Goal: Check status

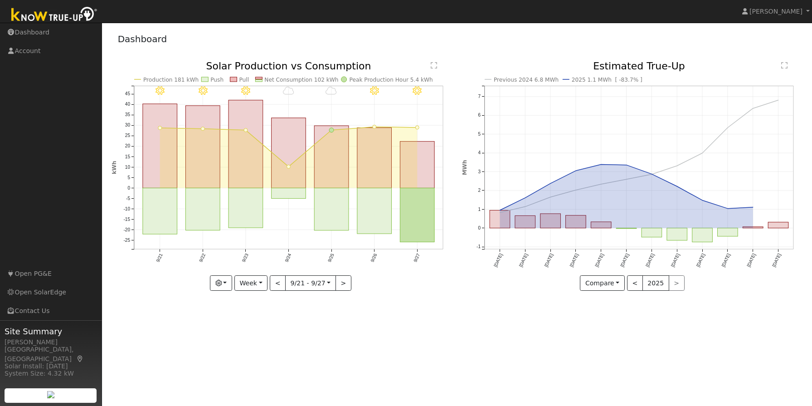
click at [494, 302] on div "Previous 2024 6.8 MWh 2025 1.1 MWh [ -83.7% ] [DATE] Nov '[DATE] Jan '[DATE] Ma…" at bounding box center [632, 182] width 350 height 243
click at [738, 346] on div "User Profile First name Last name Email Email Notifications No Emails No Emails…" at bounding box center [457, 214] width 710 height 383
click at [775, 224] on rect "onclick=""" at bounding box center [778, 225] width 20 height 6
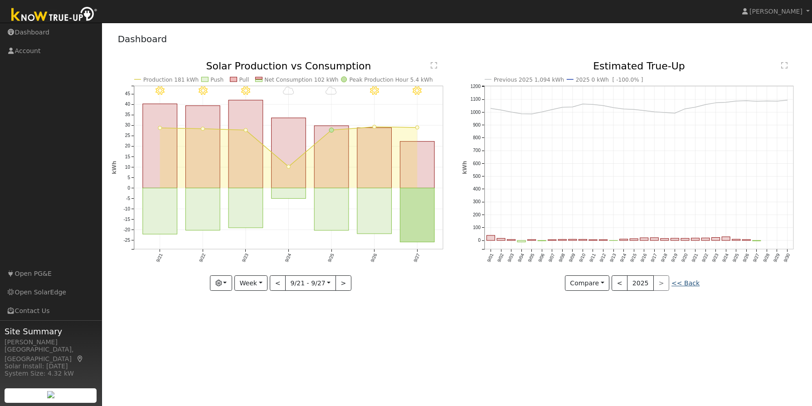
click at [682, 283] on link "<< Back" at bounding box center [685, 282] width 28 height 7
